Goal: Find specific page/section: Find specific page/section

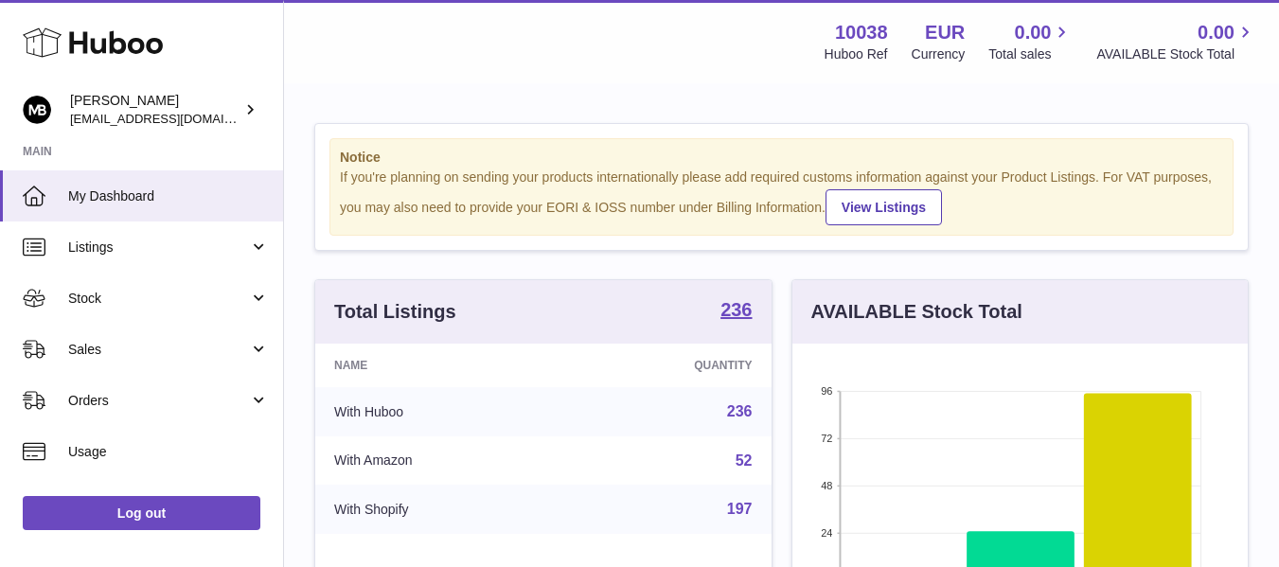
scroll to position [295, 455]
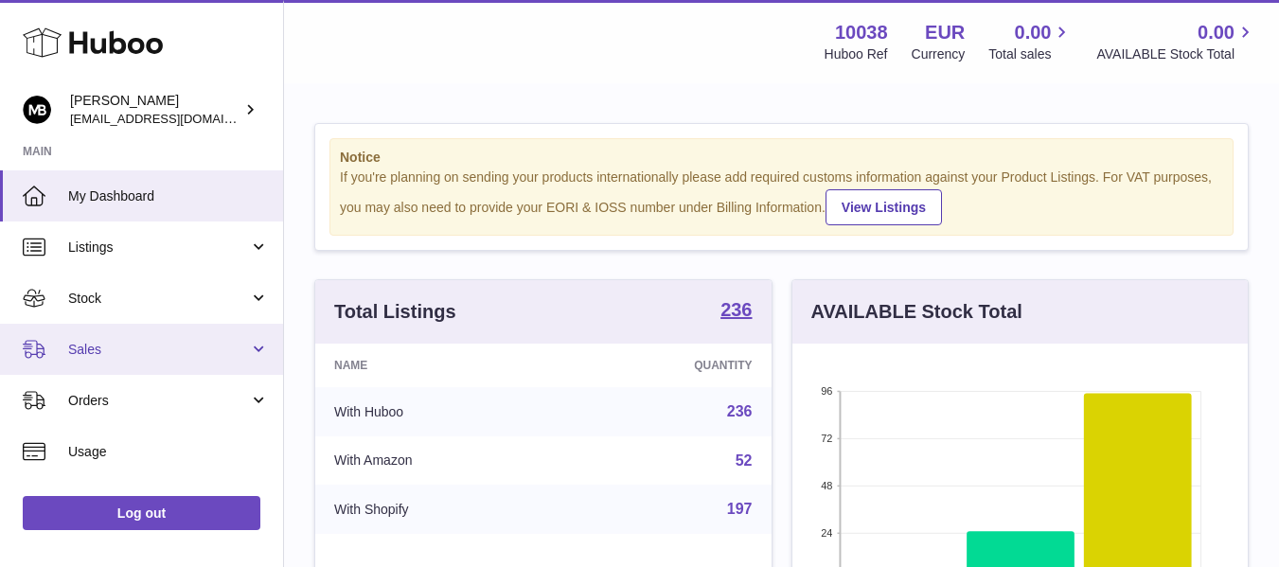
click at [96, 344] on span "Sales" at bounding box center [158, 350] width 181 height 18
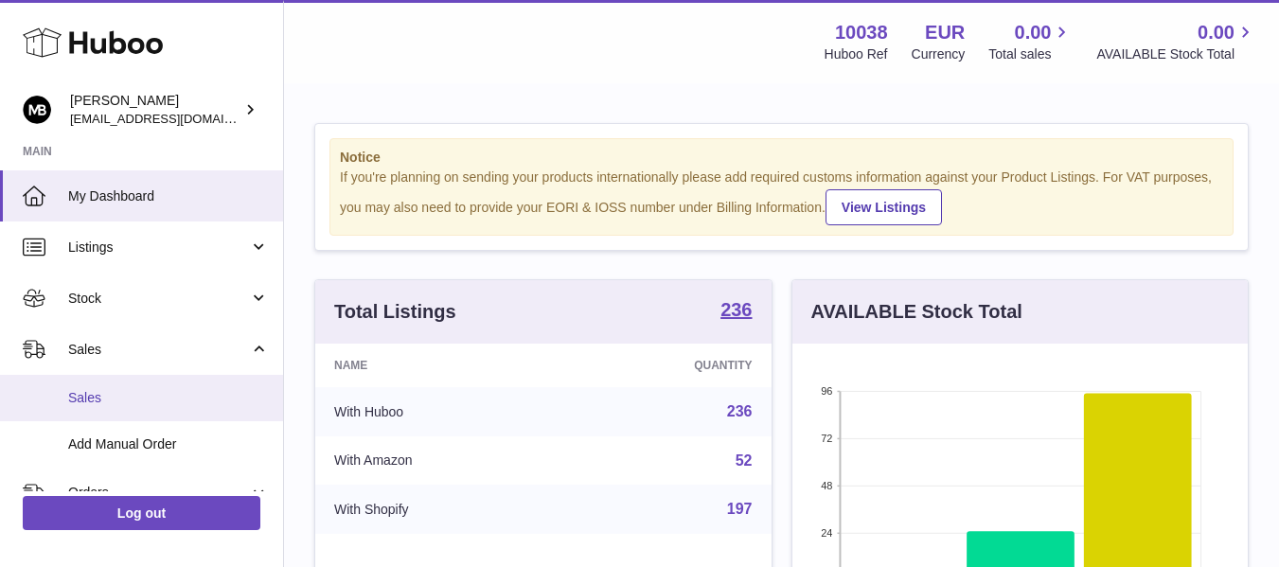
click at [72, 380] on link "Sales" at bounding box center [141, 398] width 283 height 46
